Goal: Task Accomplishment & Management: Use online tool/utility

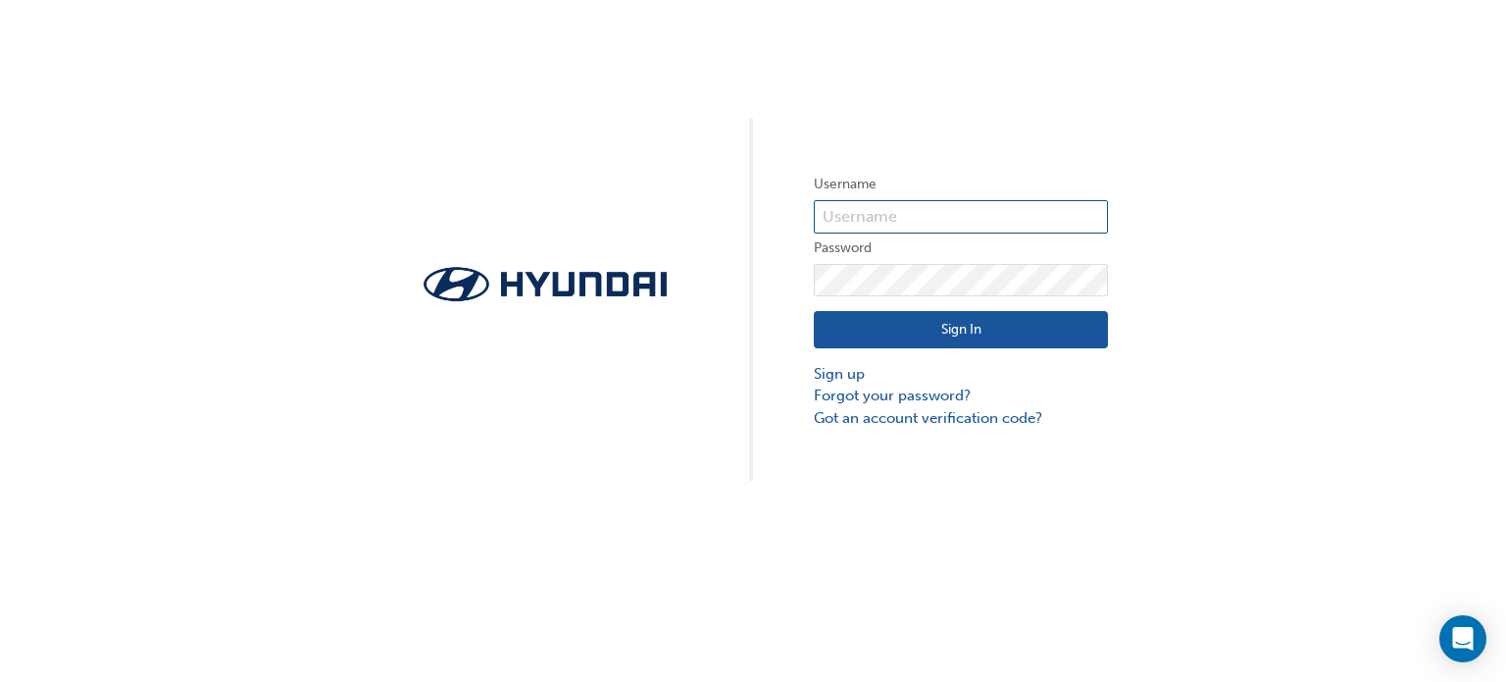
type input "25816"
click at [907, 327] on button "Sign In" at bounding box center [961, 329] width 294 height 37
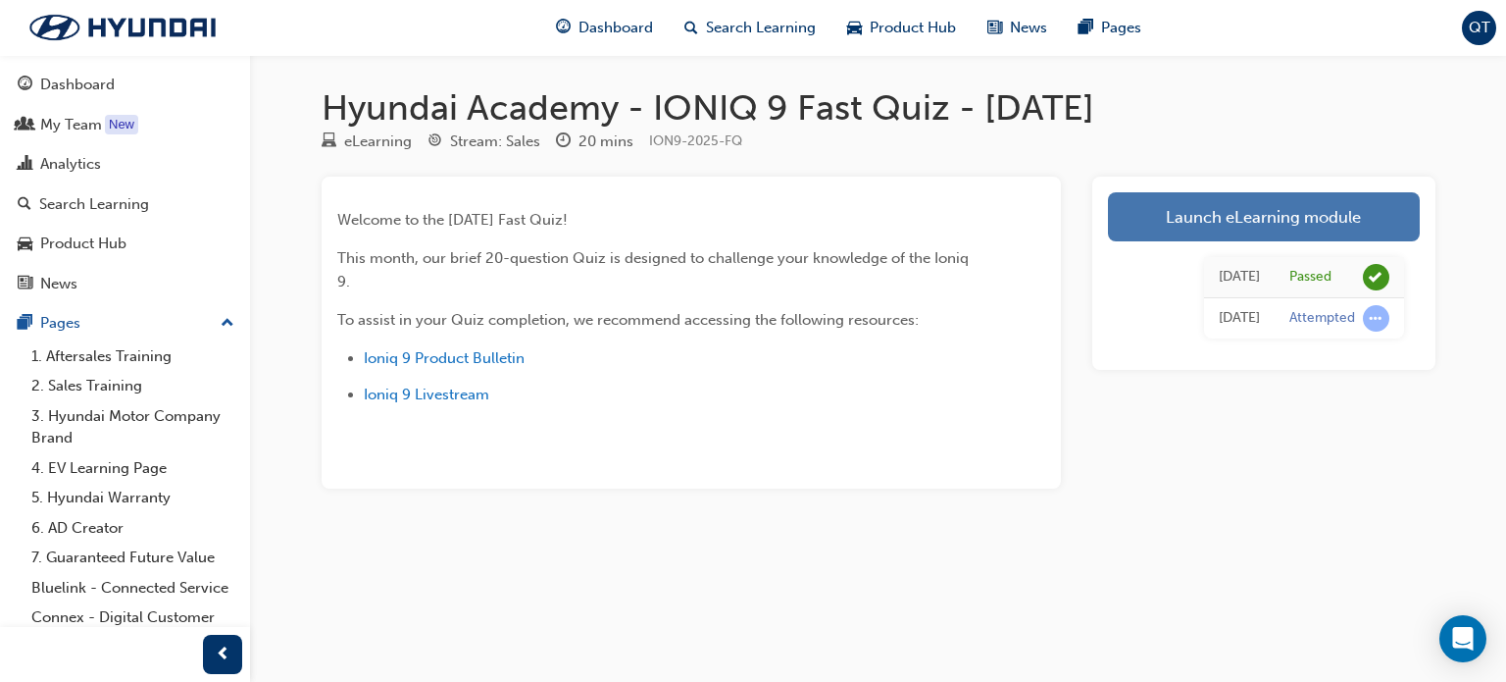
click at [1227, 237] on link "Launch eLearning module" at bounding box center [1264, 216] width 312 height 49
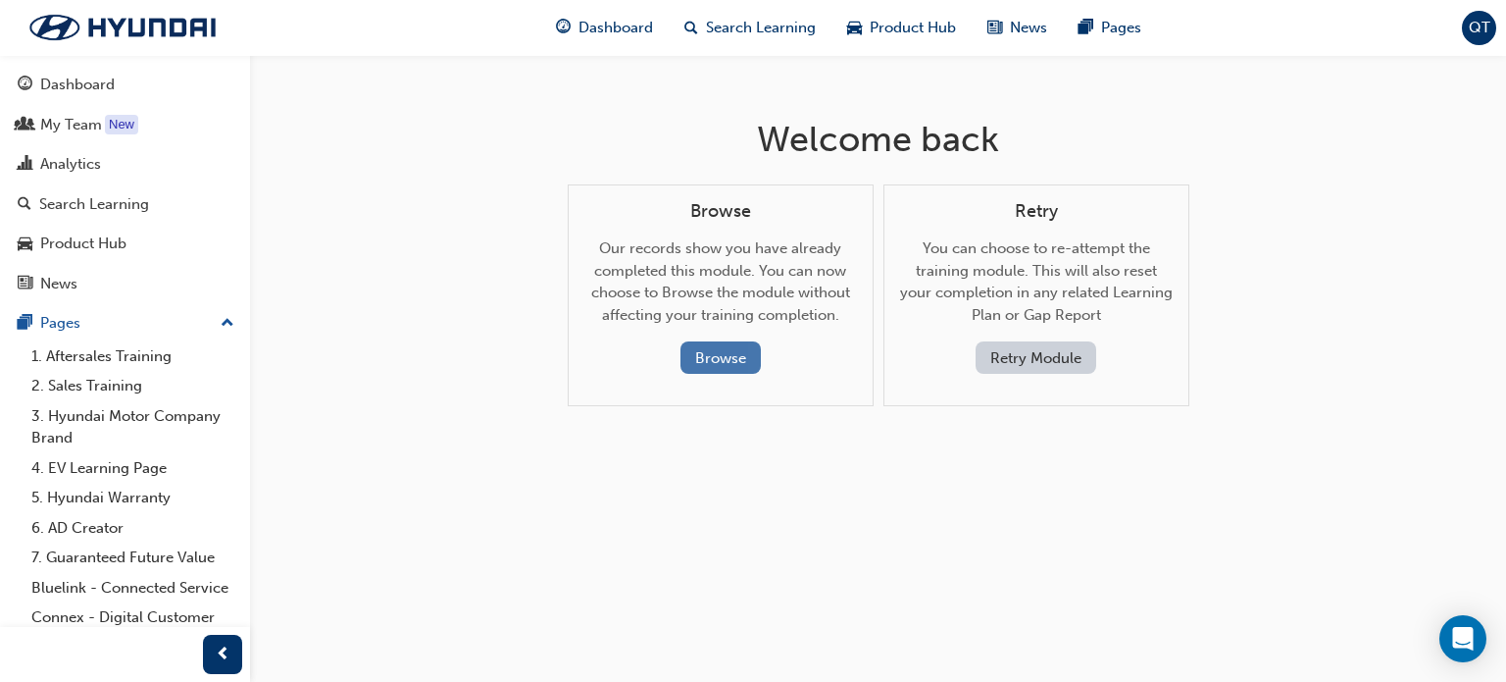
click at [745, 356] on button "Browse" at bounding box center [721, 357] width 80 height 32
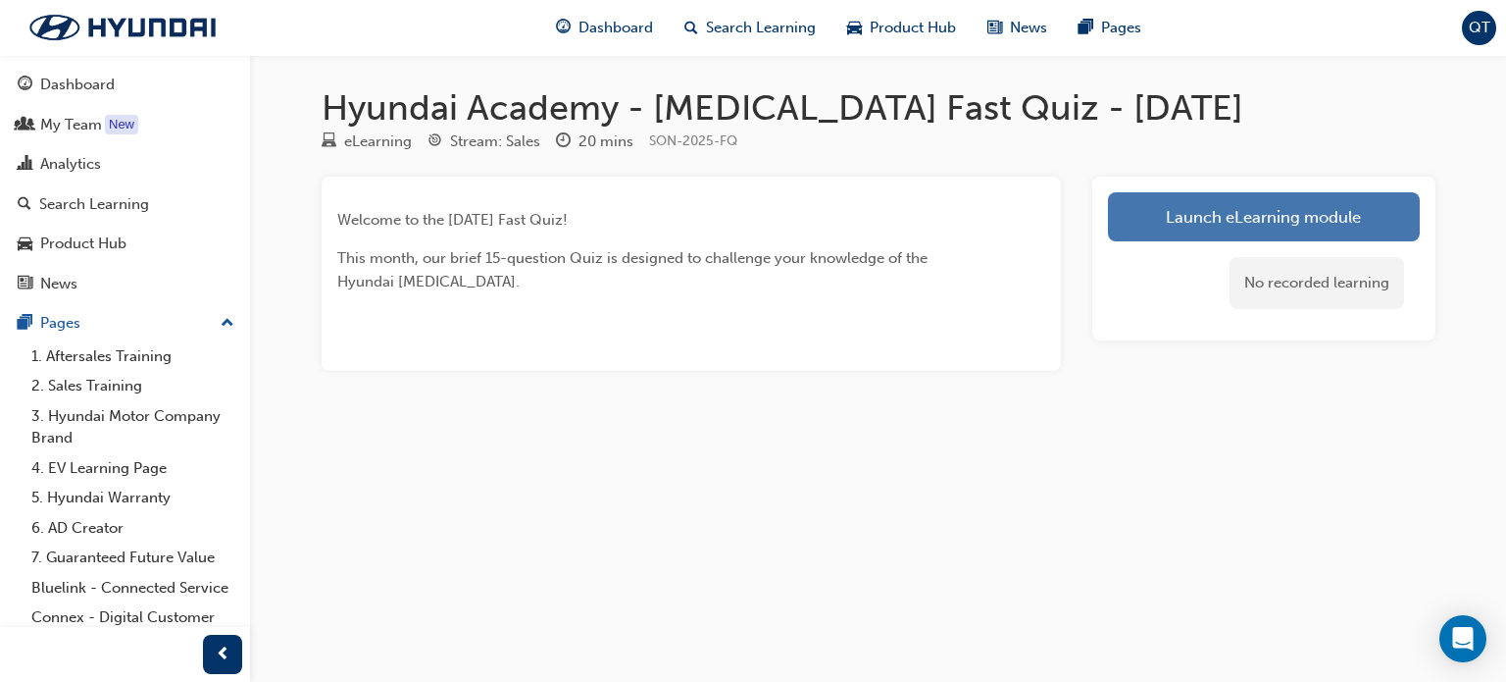
click at [1197, 222] on link "Launch eLearning module" at bounding box center [1264, 216] width 312 height 49
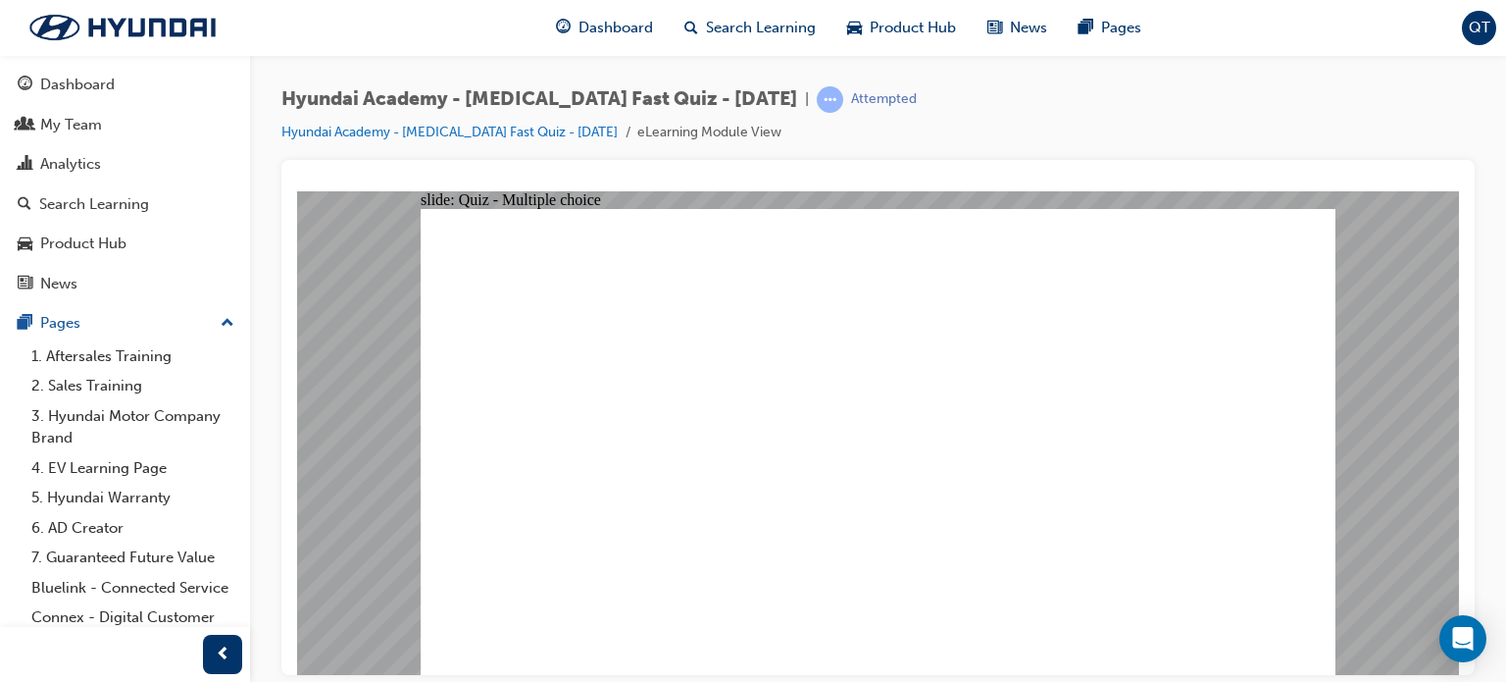
radio input "true"
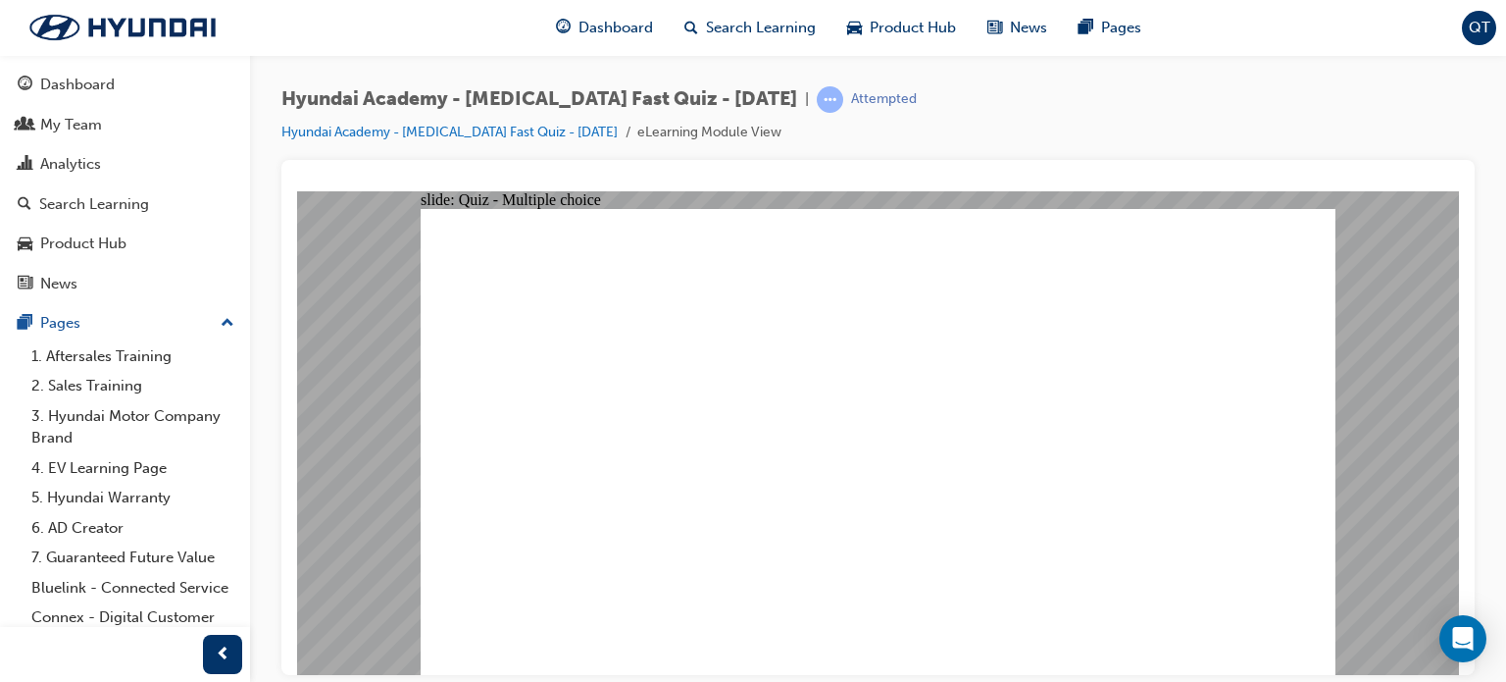
radio input "true"
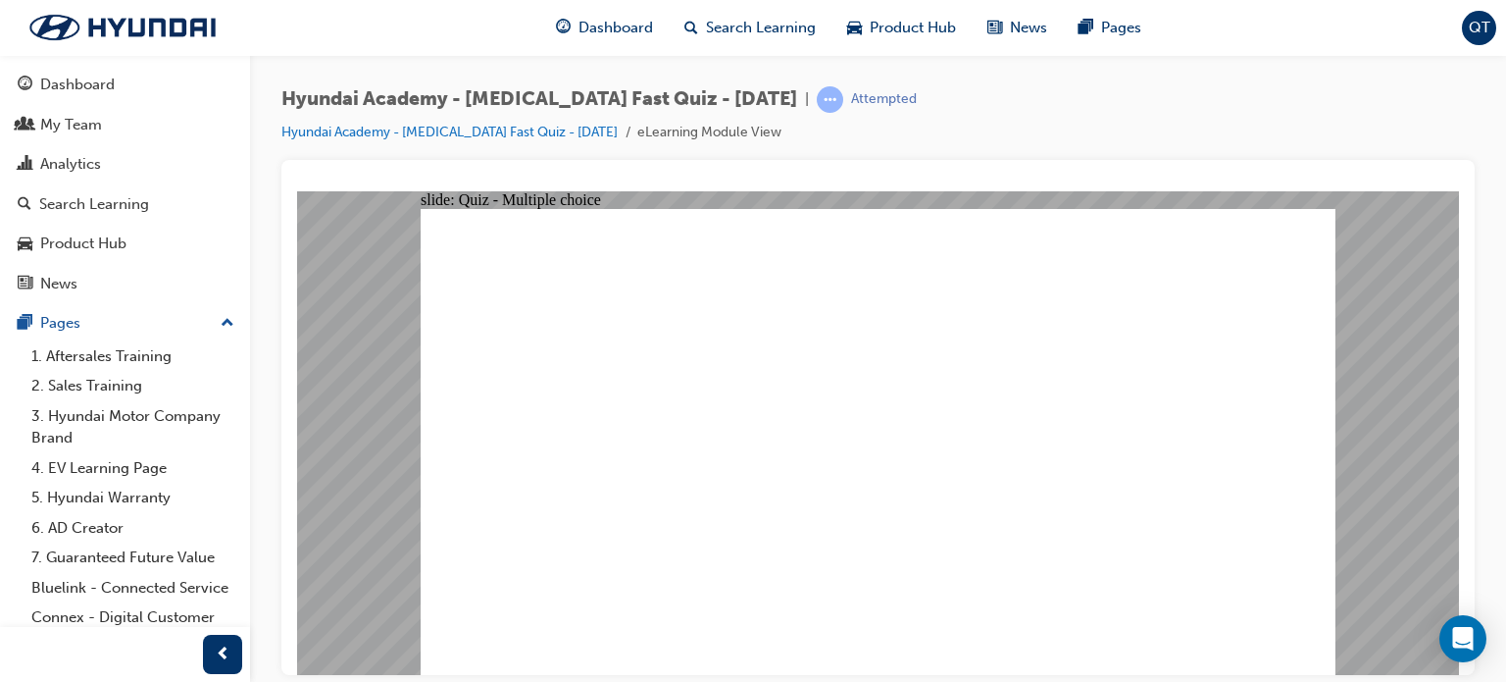
checkbox input "true"
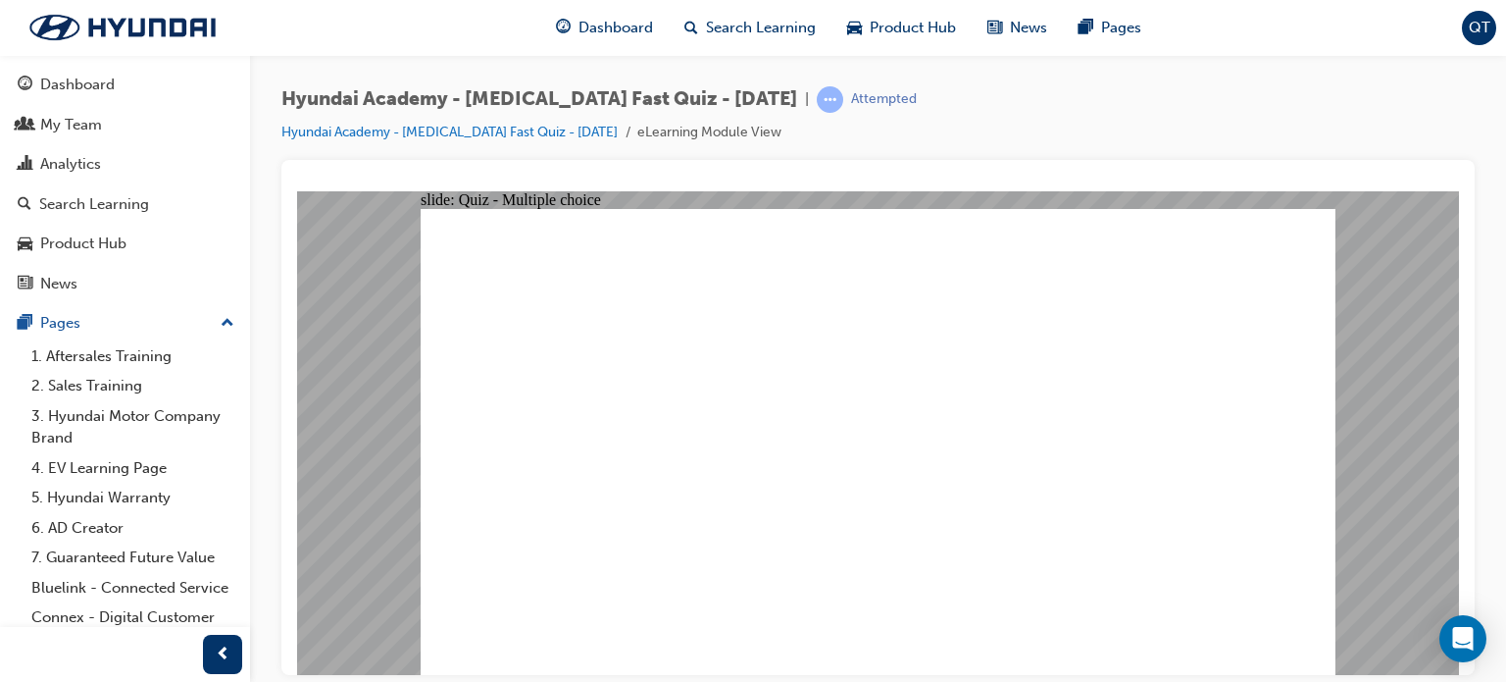
radio input "true"
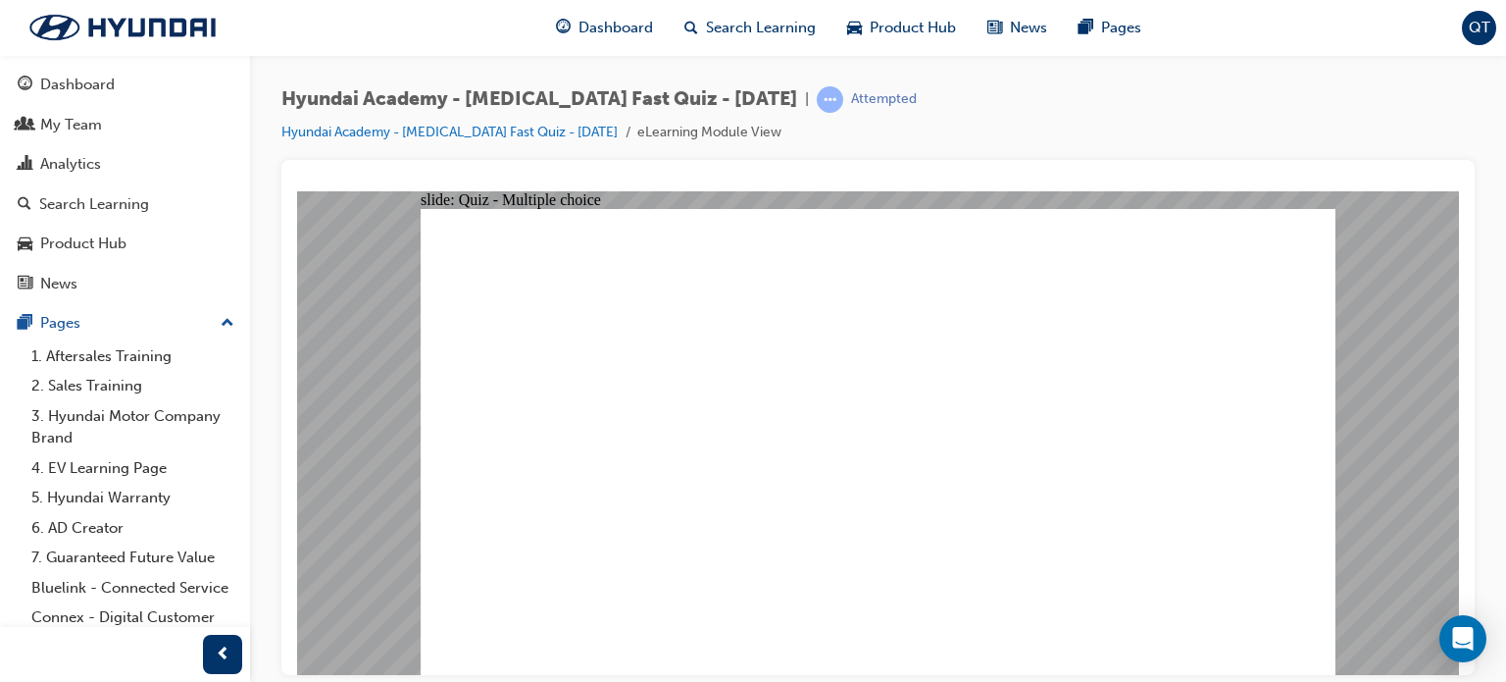
checkbox input "true"
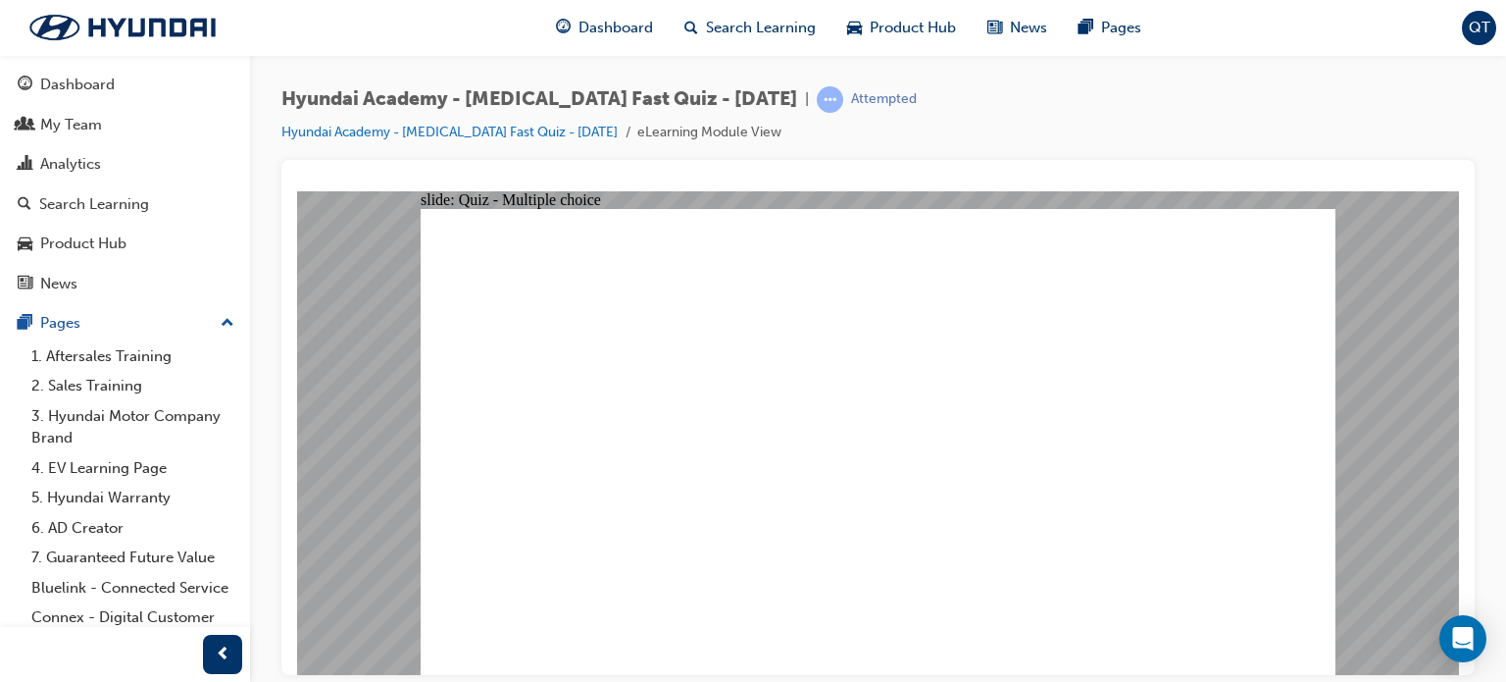
checkbox input "true"
radio input "true"
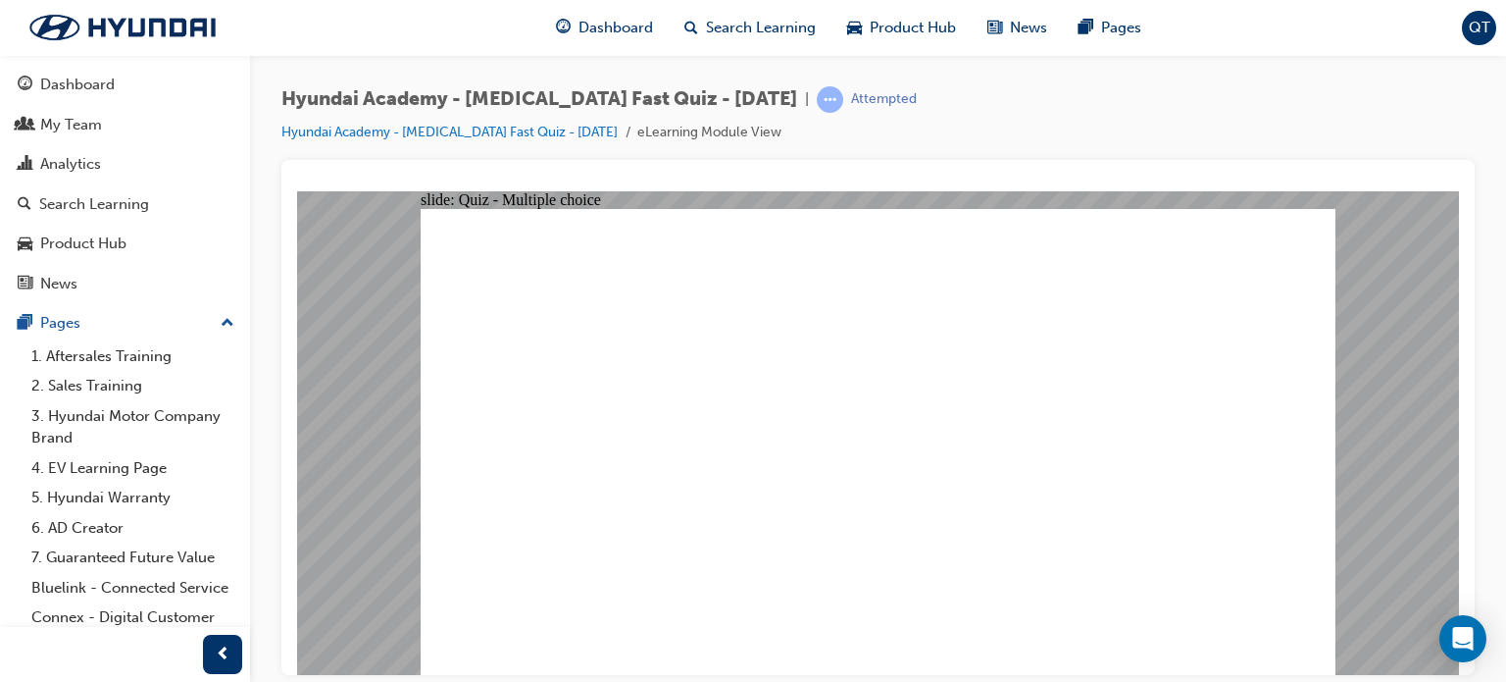
checkbox input "true"
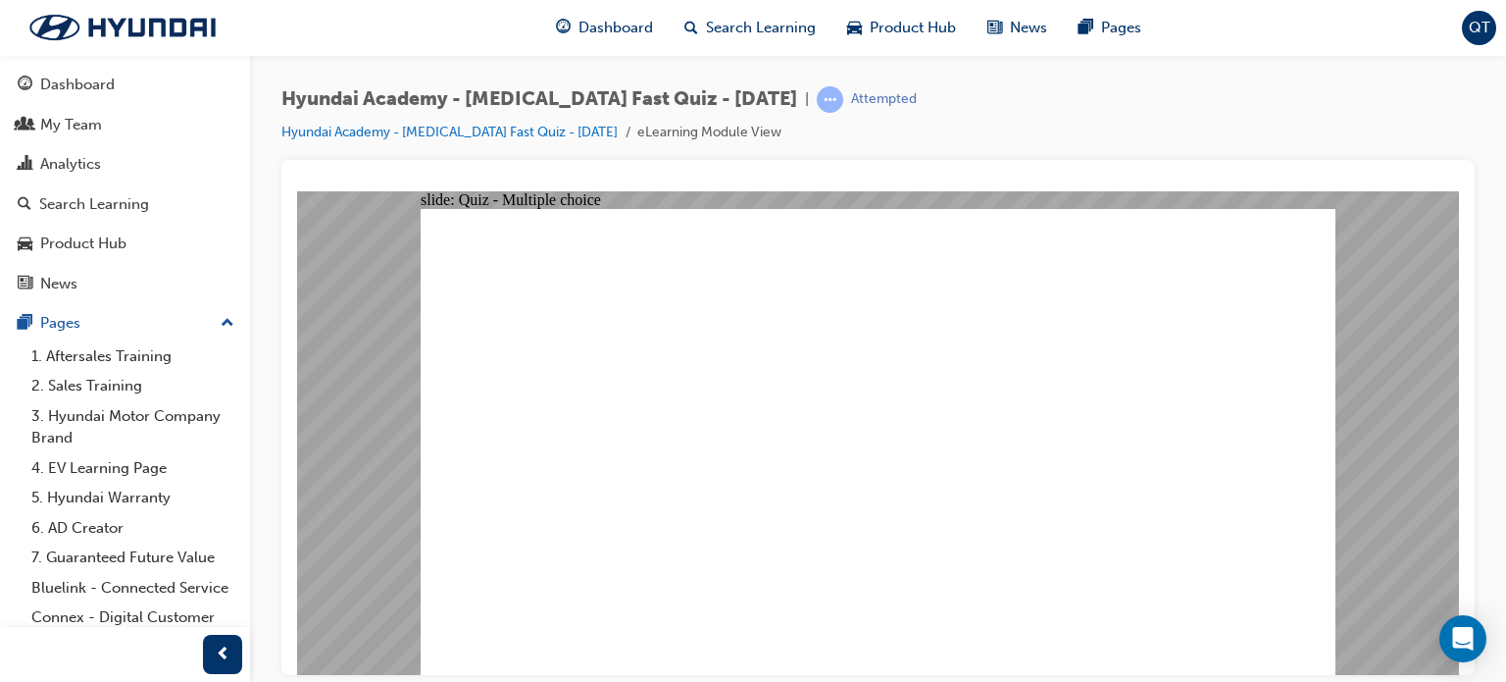
drag, startPoint x: 841, startPoint y: 609, endPoint x: 839, endPoint y: 587, distance: 22.6
checkbox input "true"
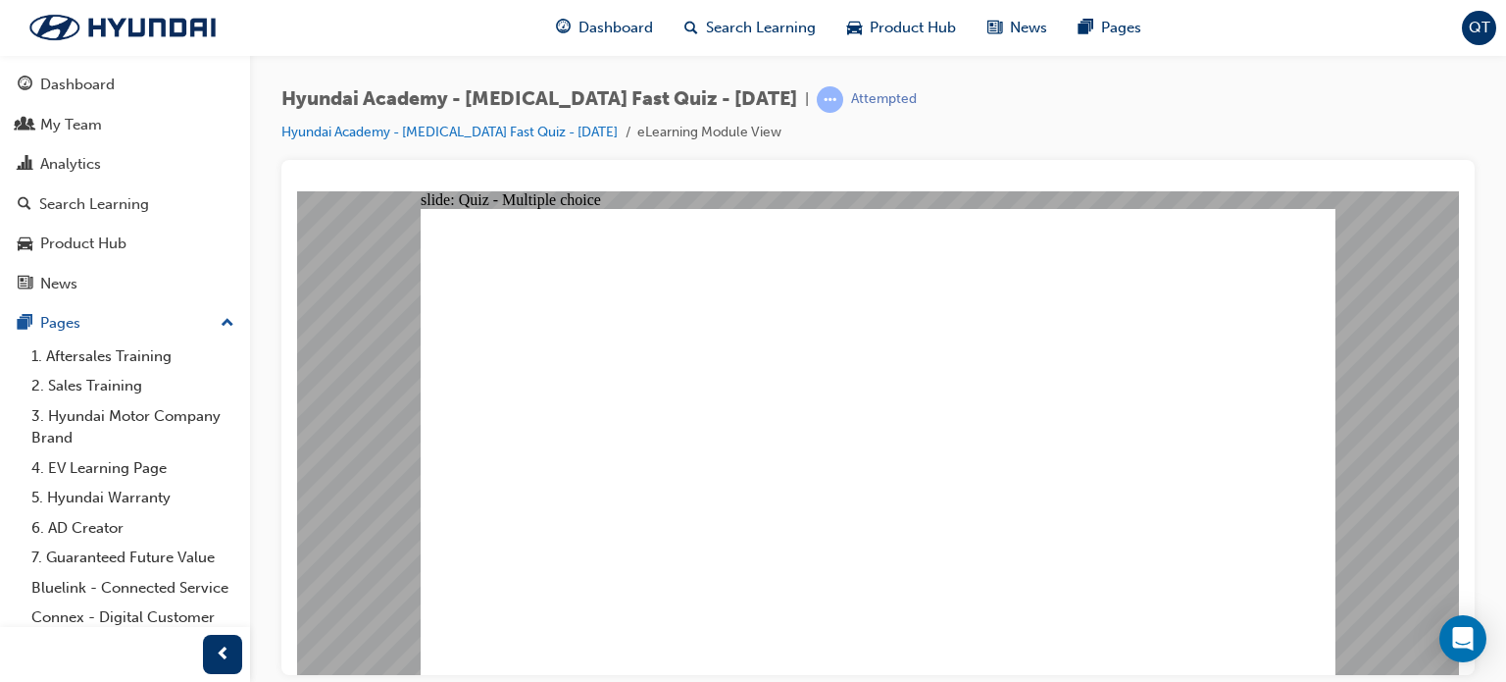
checkbox input "true"
drag, startPoint x: 836, startPoint y: 514, endPoint x: 832, endPoint y: 452, distance: 61.9
checkbox input "true"
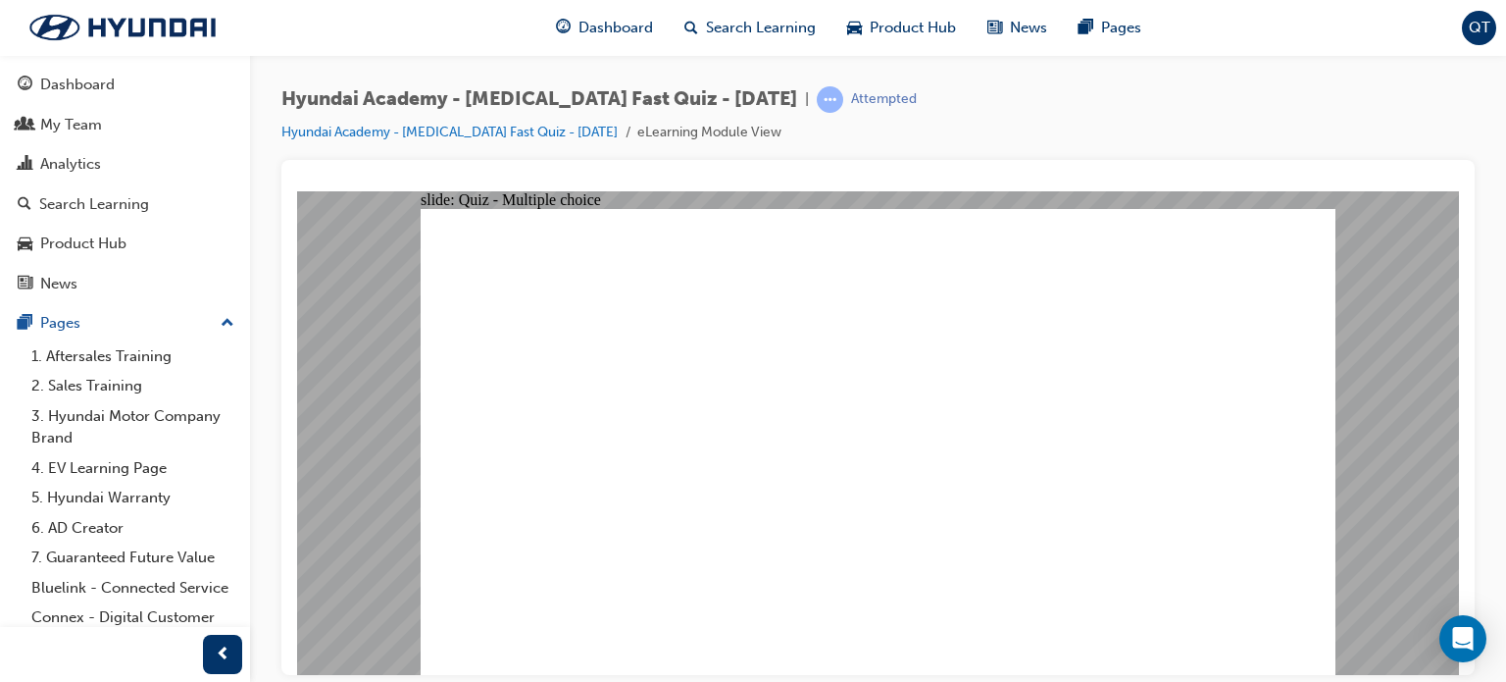
checkbox input "true"
radio input "true"
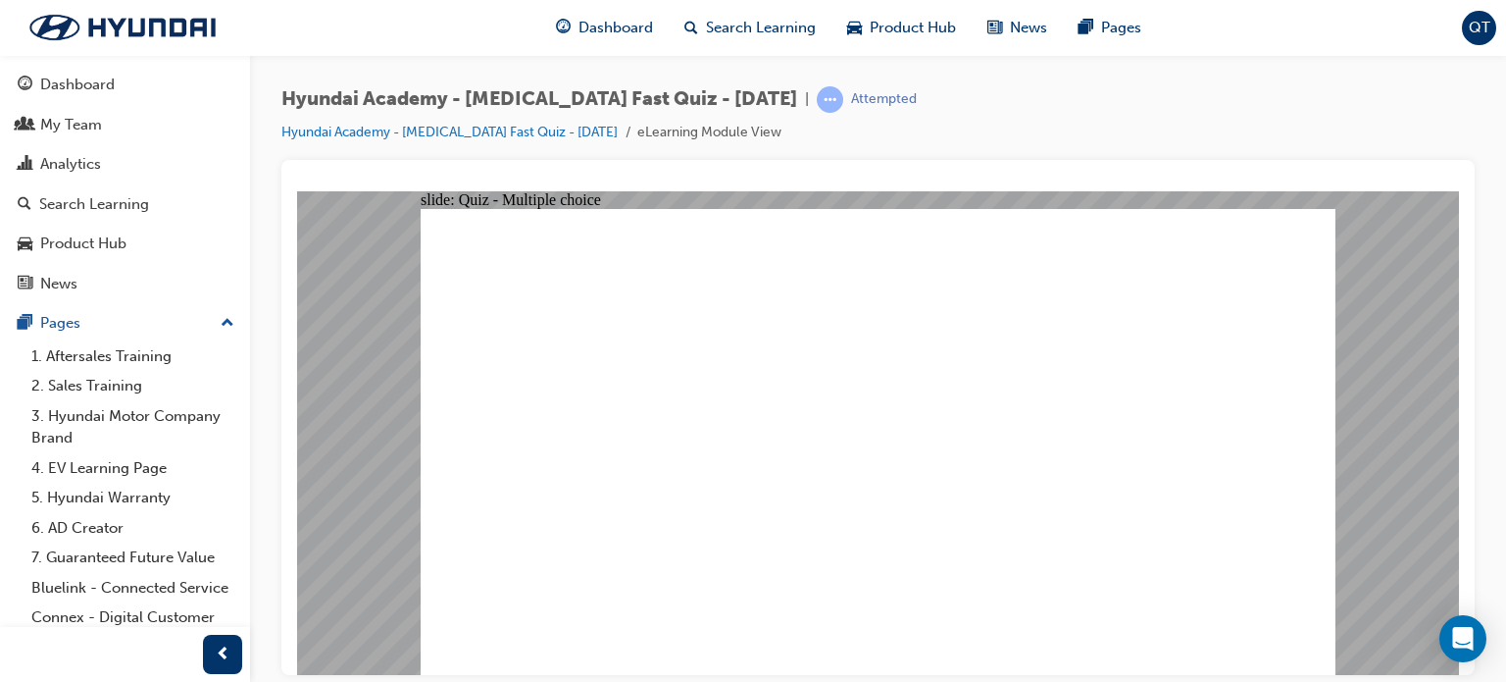
checkbox input "true"
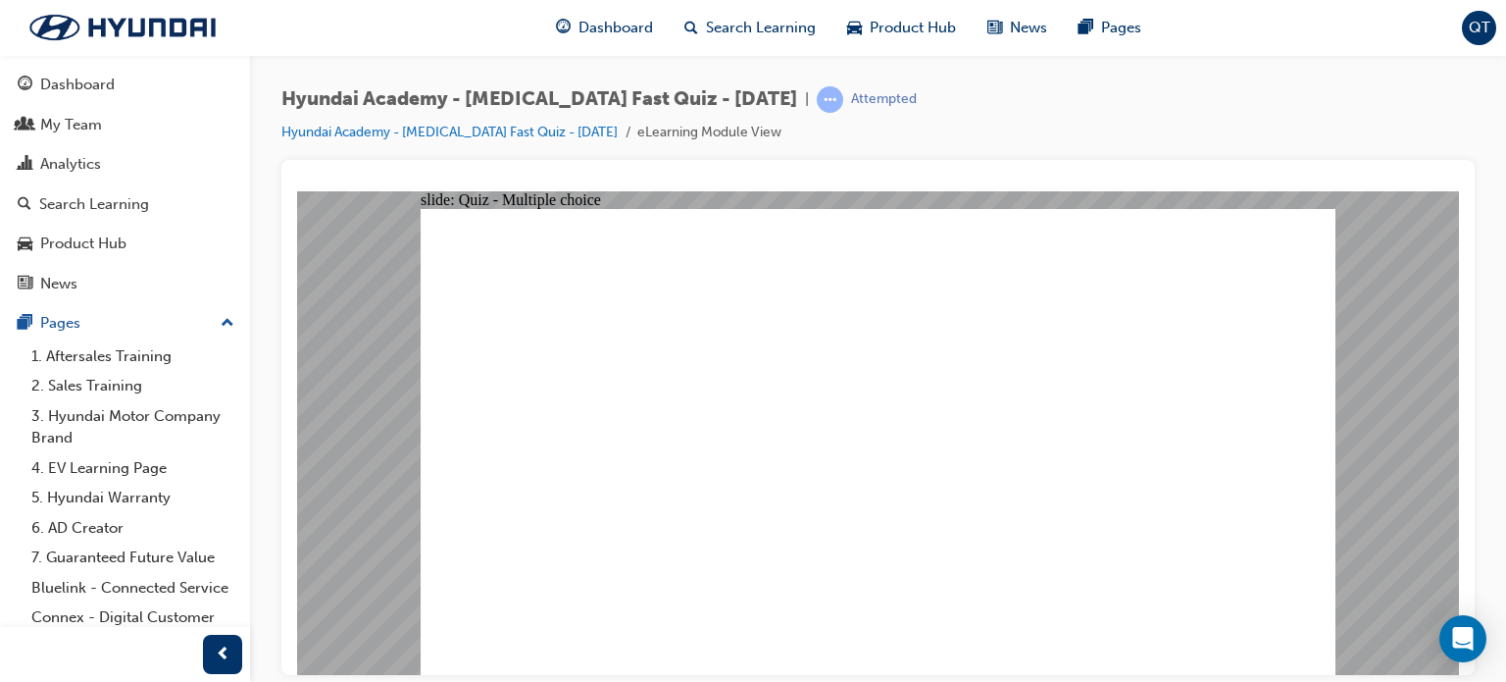
drag, startPoint x: 864, startPoint y: 490, endPoint x: 866, endPoint y: 464, distance: 26.6
checkbox input "true"
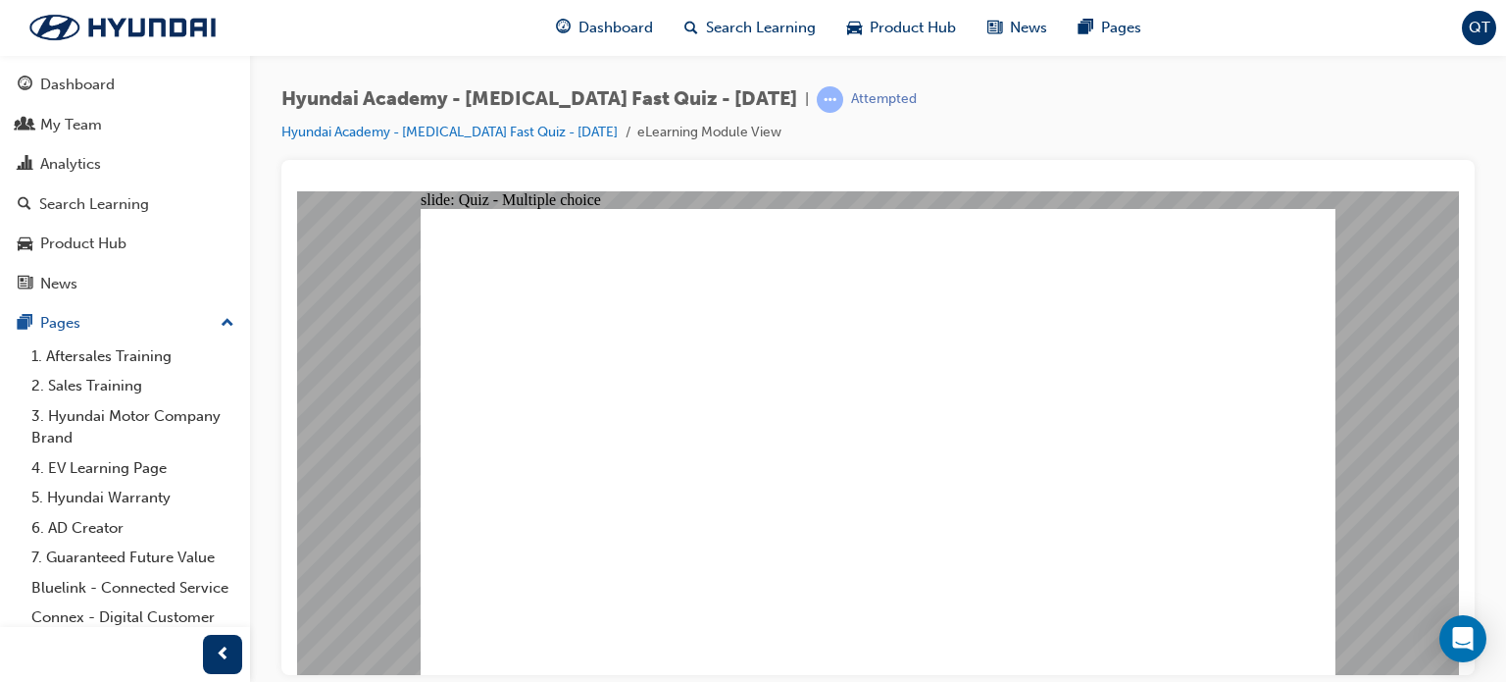
radio input "true"
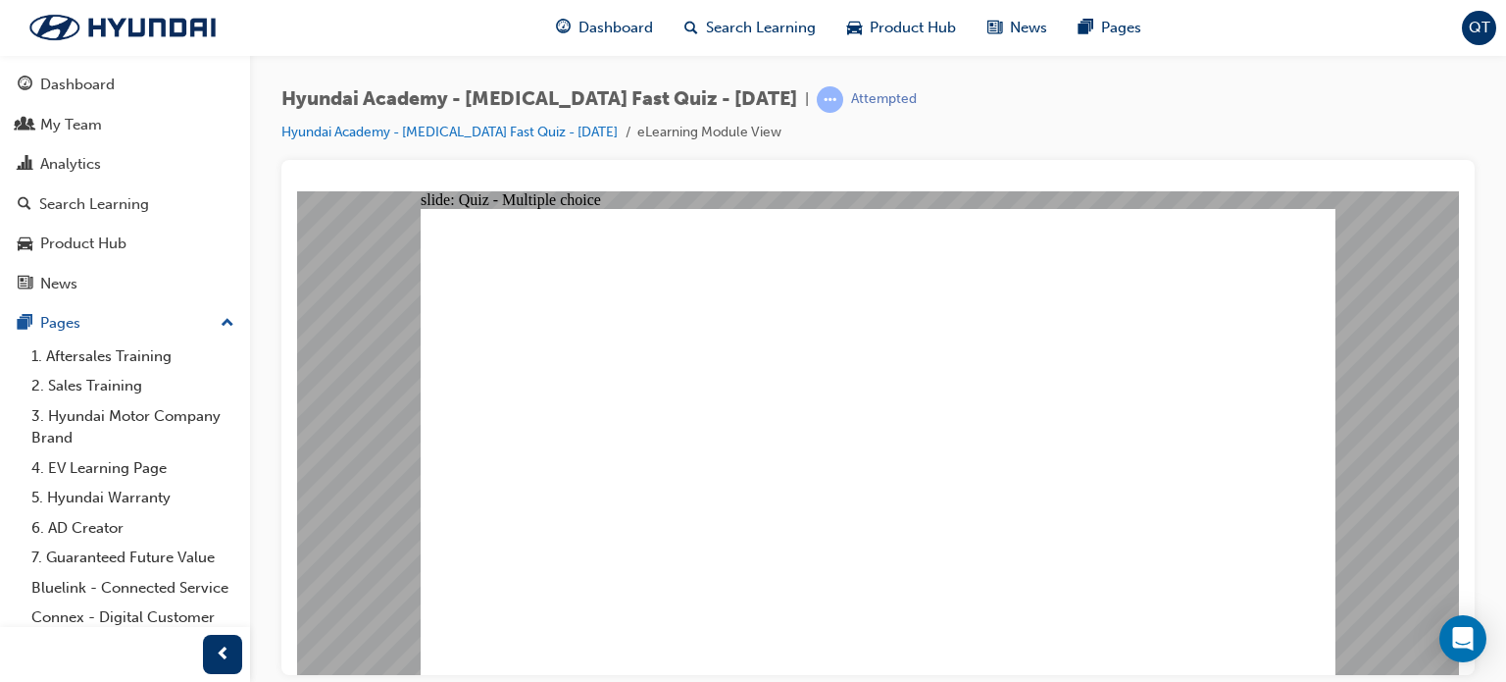
radio input "true"
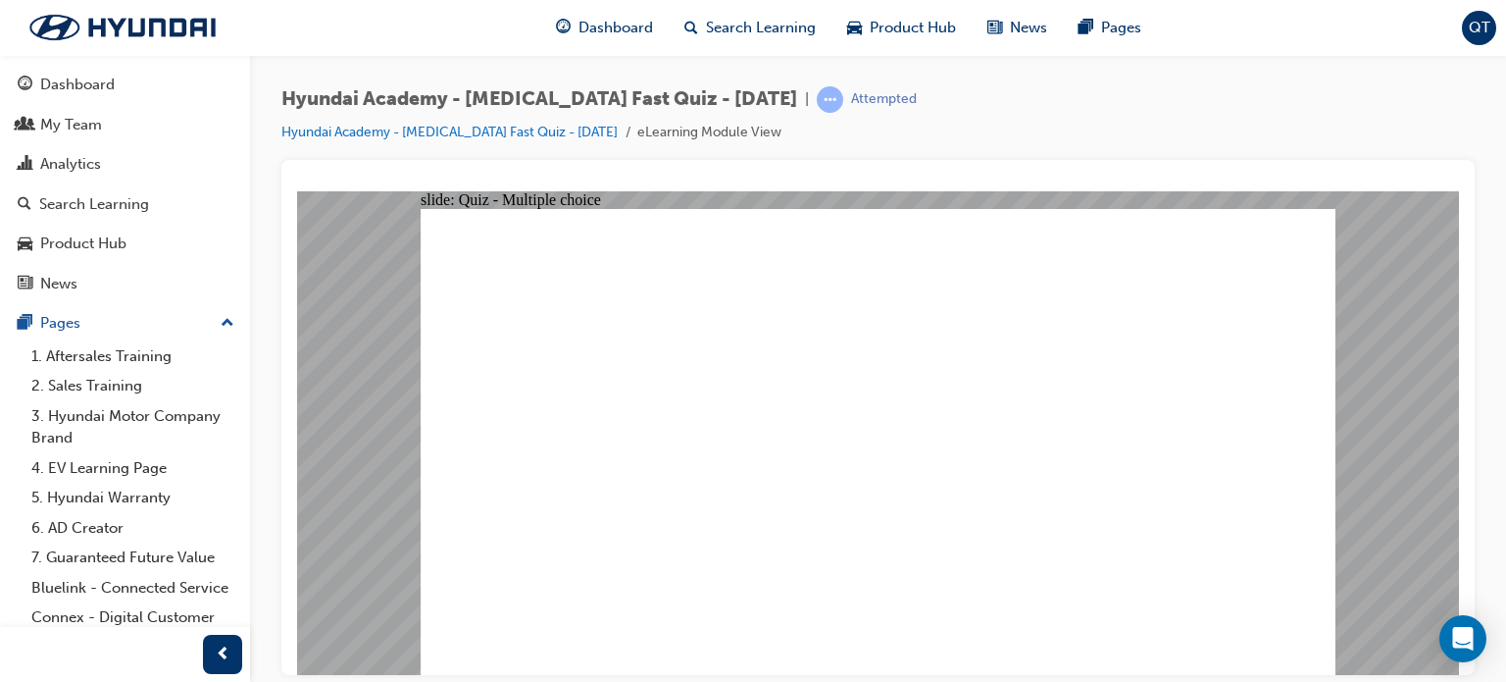
radio input "true"
